Goal: Transaction & Acquisition: Book appointment/travel/reservation

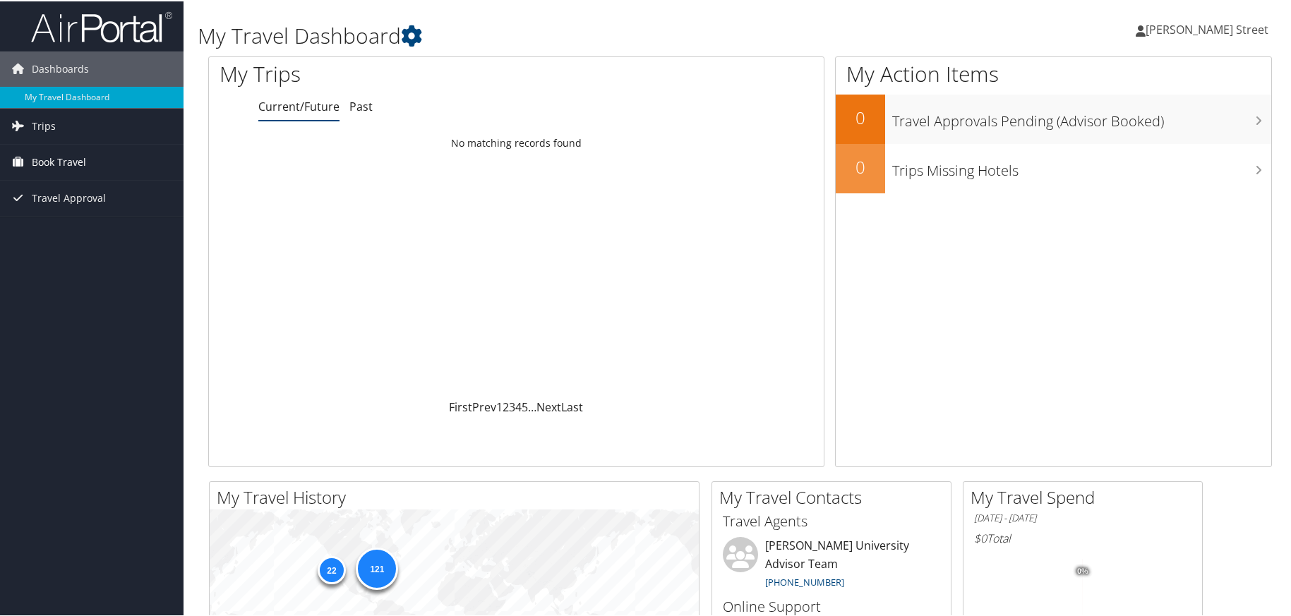
click at [54, 164] on span "Book Travel" at bounding box center [59, 160] width 54 height 35
click at [66, 207] on link "Book/Manage Online Trips" at bounding box center [91, 210] width 183 height 21
